Goal: Information Seeking & Learning: Learn about a topic

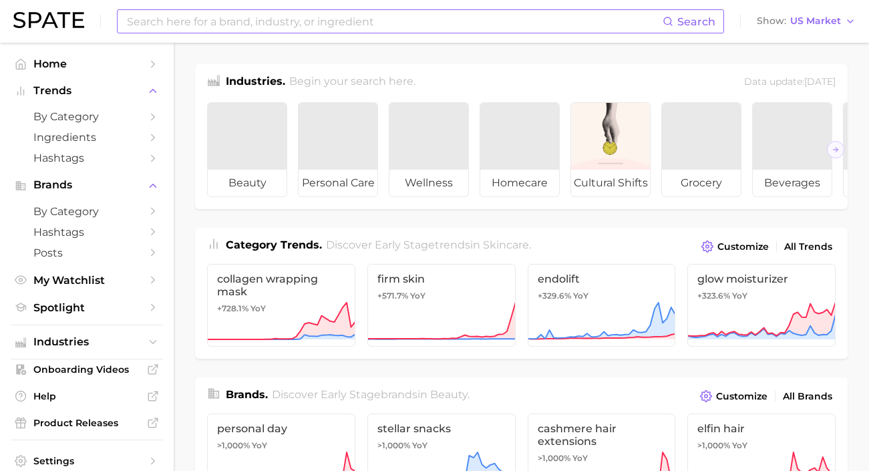
click at [180, 21] on input at bounding box center [394, 21] width 537 height 23
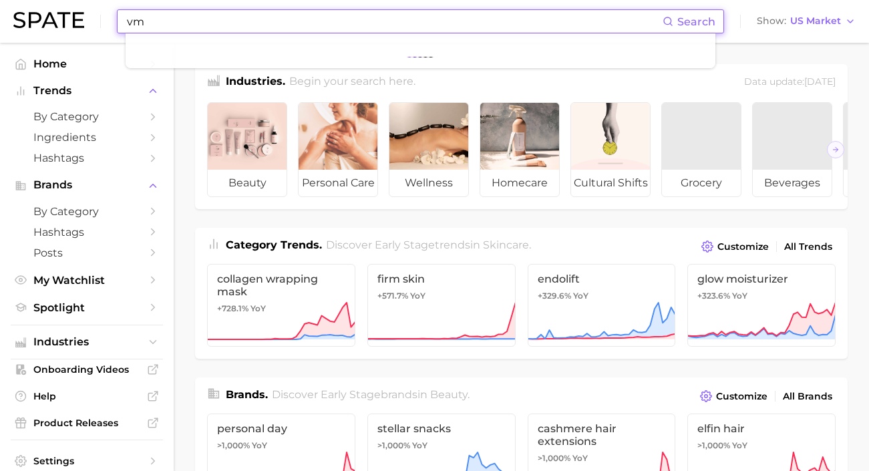
type input "vma"
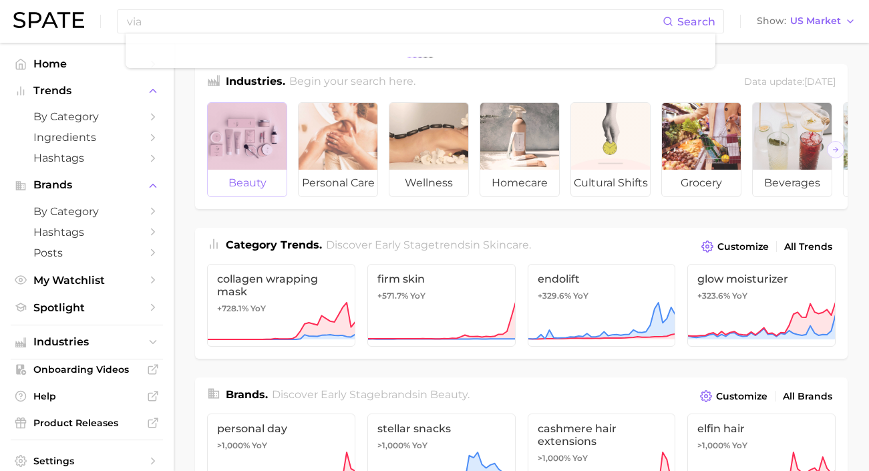
drag, startPoint x: 180, startPoint y: 21, endPoint x: 224, endPoint y: 136, distance: 123.1
click at [224, 136] on div at bounding box center [247, 136] width 79 height 67
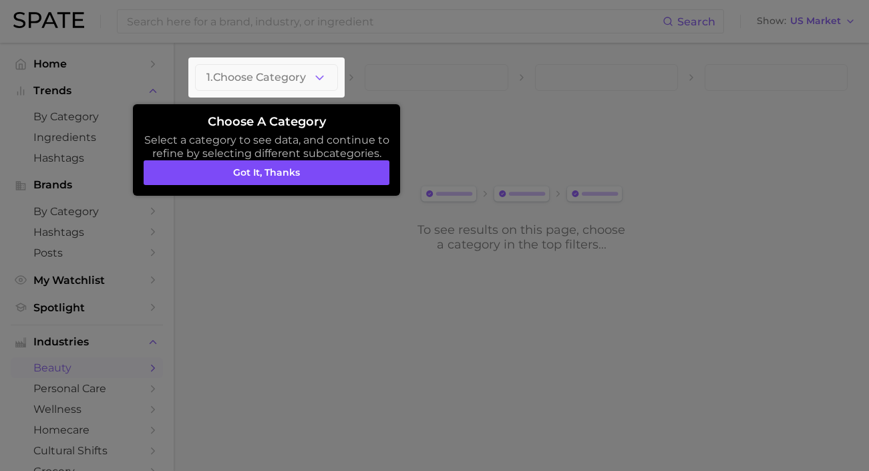
click at [268, 175] on button "Got it, thanks" at bounding box center [267, 172] width 246 height 25
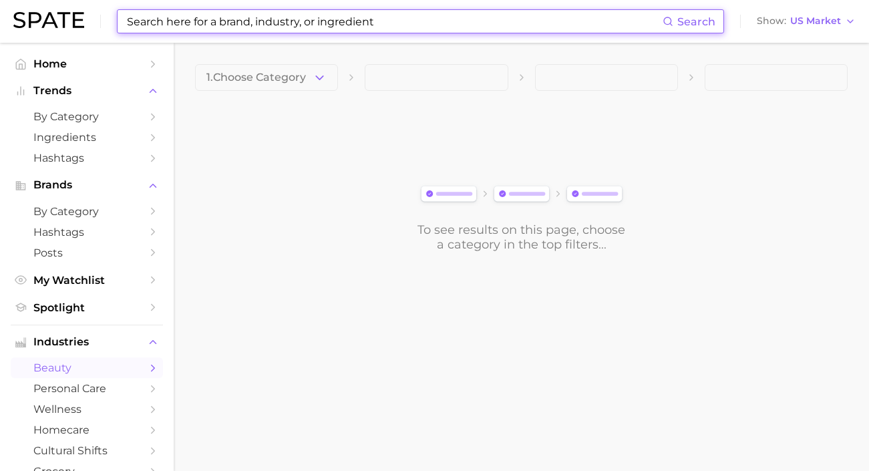
click at [217, 15] on input at bounding box center [394, 21] width 537 height 23
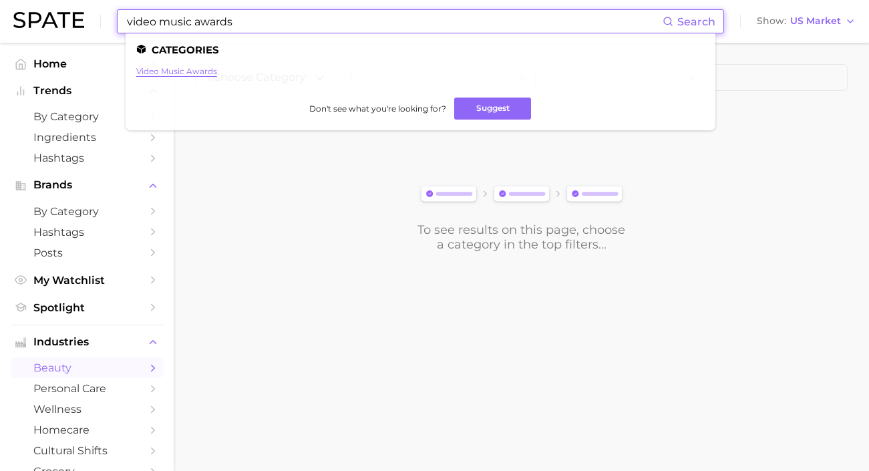
type input "video music awards"
click at [183, 70] on link "video music awards" at bounding box center [176, 71] width 81 height 10
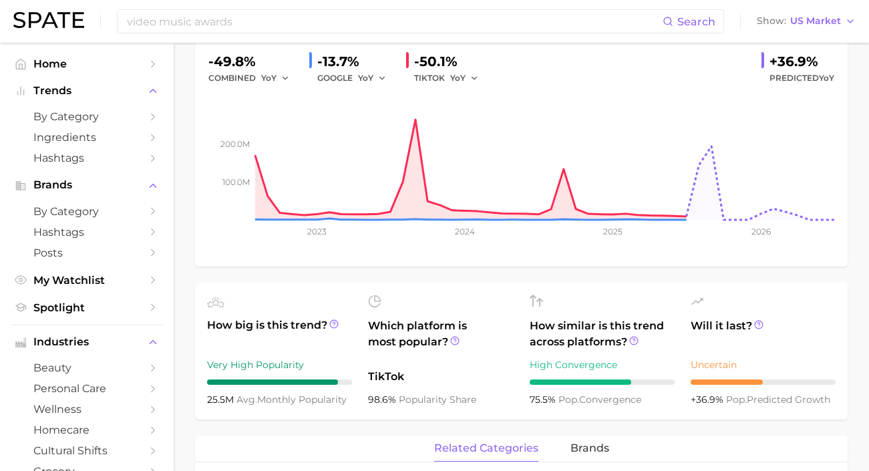
scroll to position [180, 0]
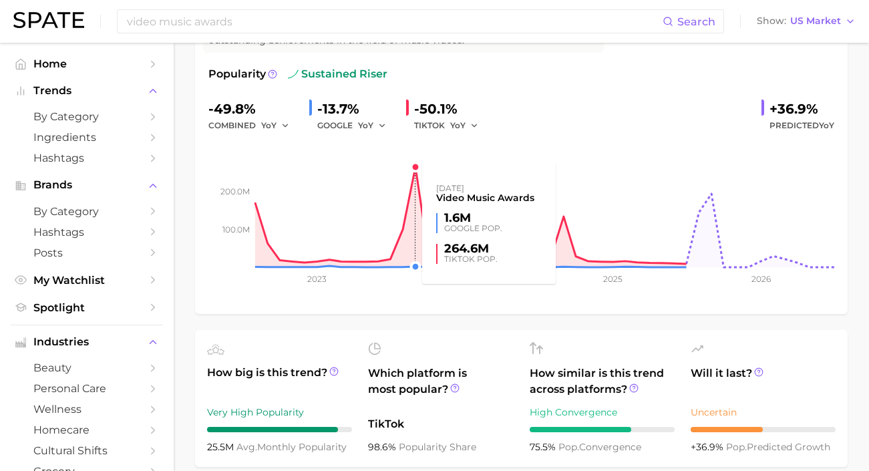
click at [408, 169] on rect at bounding box center [521, 201] width 626 height 134
click at [413, 170] on rect at bounding box center [521, 201] width 626 height 134
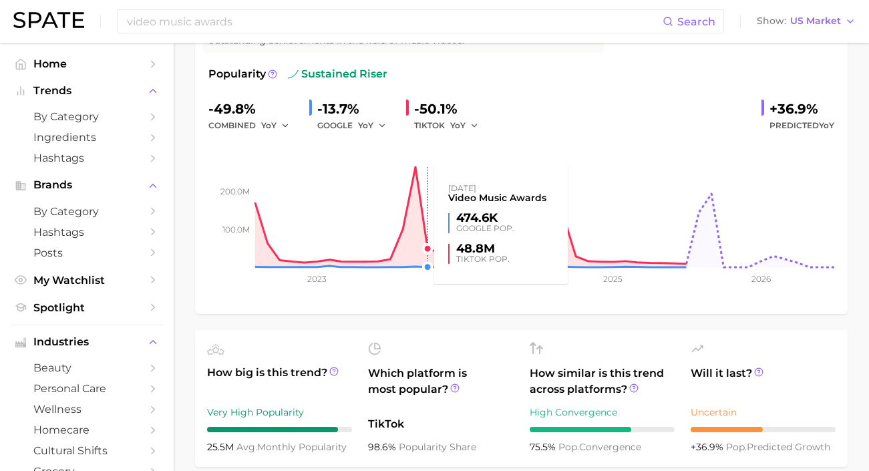
click at [417, 174] on rect at bounding box center [521, 201] width 626 height 134
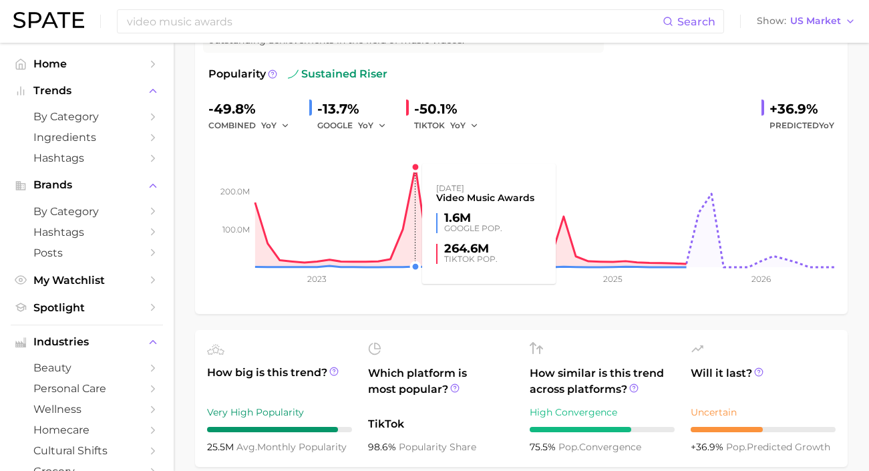
click at [414, 175] on rect at bounding box center [521, 201] width 626 height 134
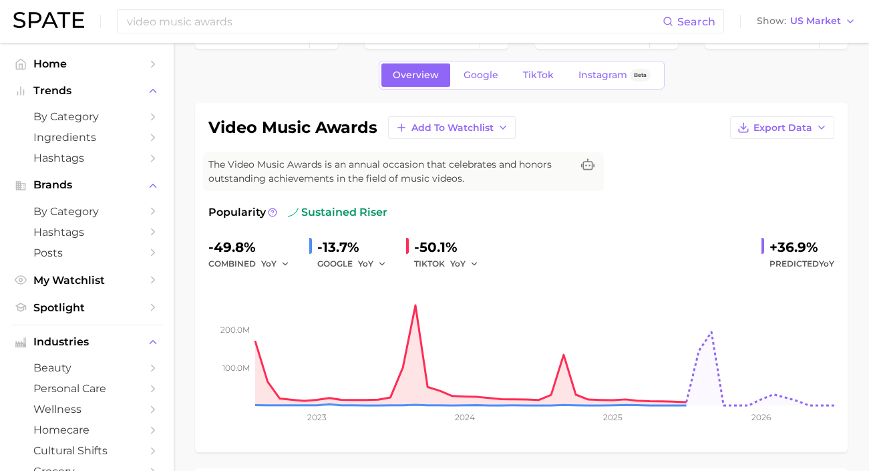
scroll to position [43, 0]
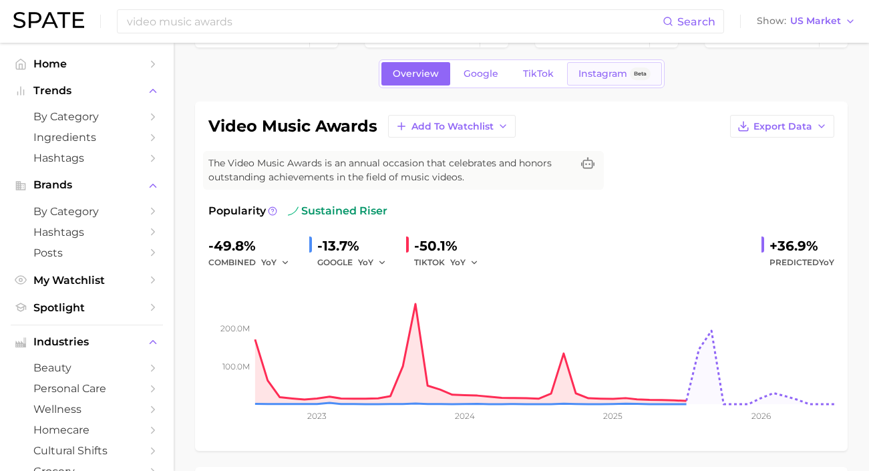
click at [586, 71] on span "Instagram" at bounding box center [602, 73] width 49 height 11
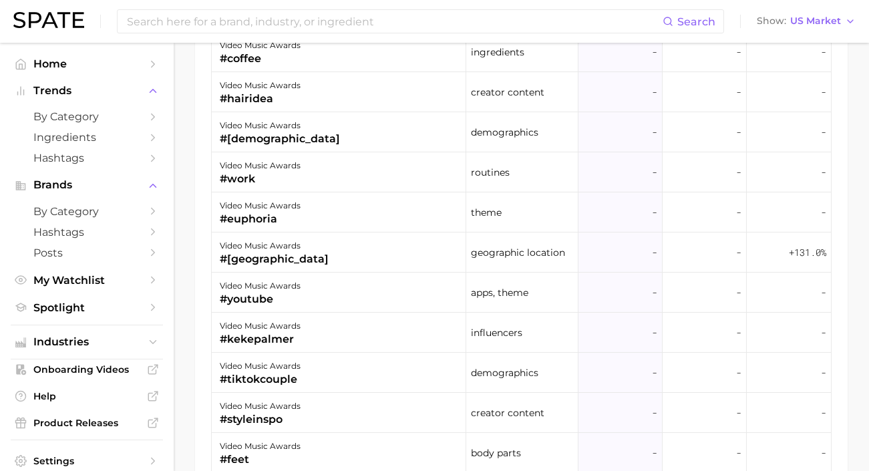
scroll to position [1321, 0]
